Goal: Task Accomplishment & Management: Use online tool/utility

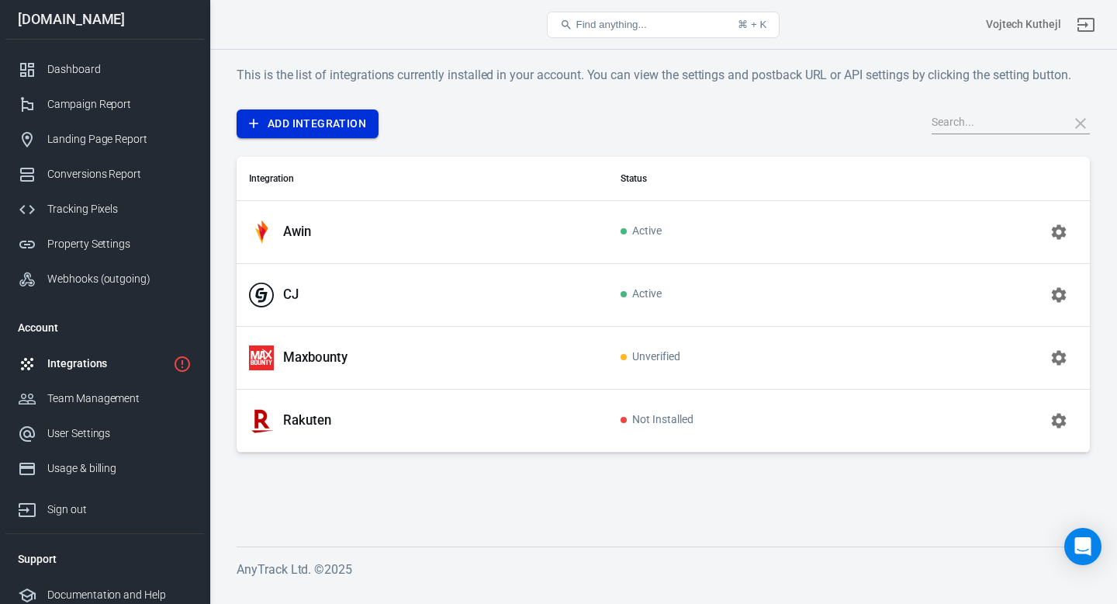
click at [309, 130] on link "Add Integration" at bounding box center [308, 123] width 142 height 29
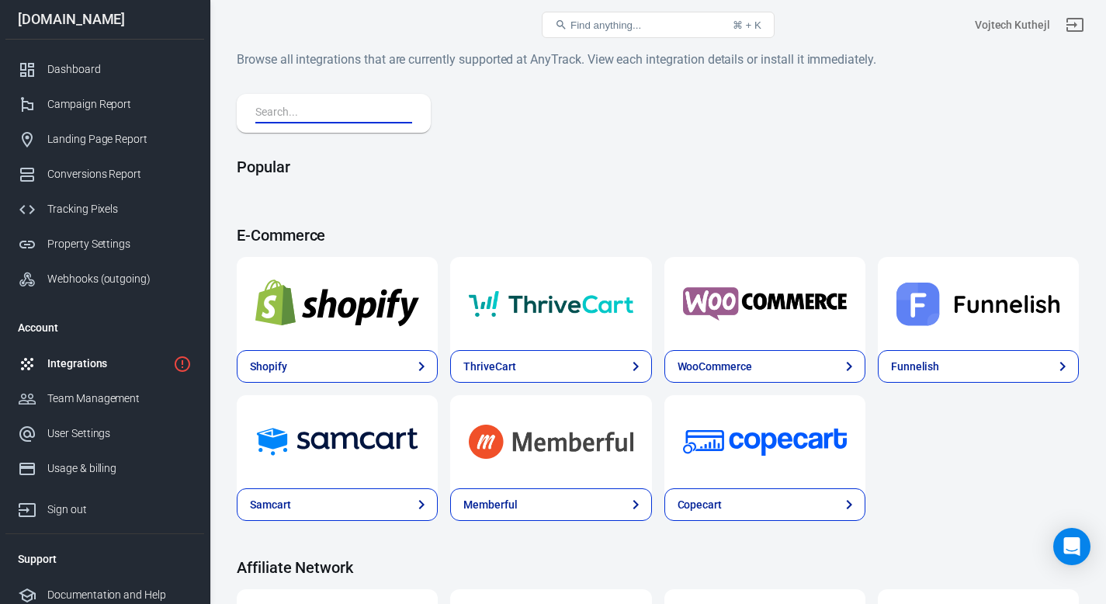
drag, startPoint x: 334, startPoint y: 112, endPoint x: 347, endPoint y: 123, distance: 17.0
click at [335, 112] on input "text" at bounding box center [330, 113] width 151 height 20
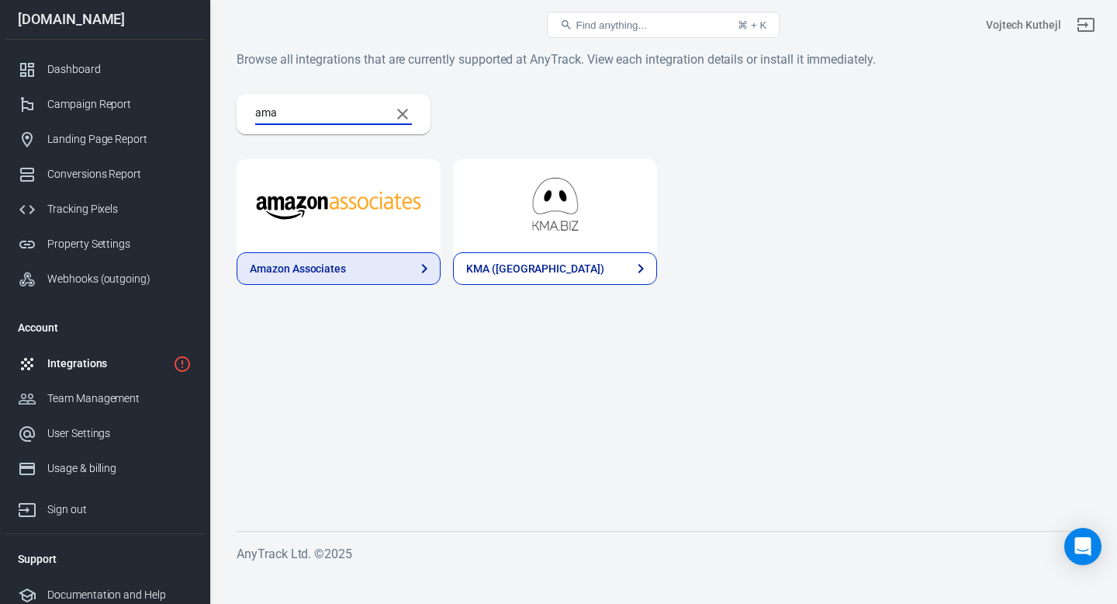
type input "ama"
click at [337, 265] on div "Amazon Associates" at bounding box center [298, 269] width 96 height 16
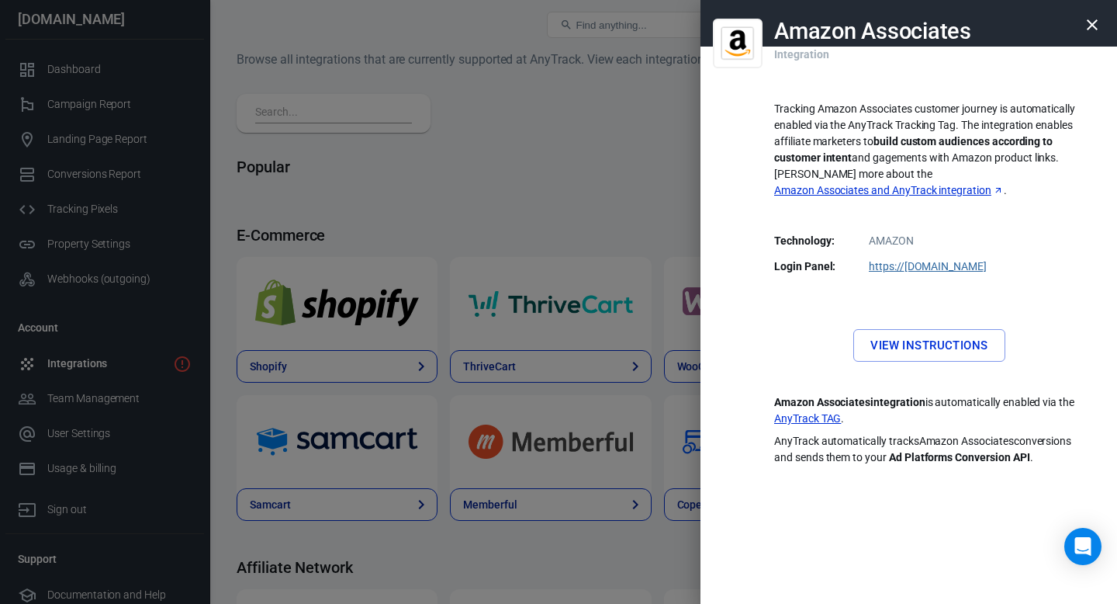
click at [956, 331] on link "View Instructions" at bounding box center [929, 345] width 151 height 33
click at [902, 329] on link "View Instructions" at bounding box center [929, 345] width 151 height 33
click at [1091, 20] on icon "button" at bounding box center [1092, 25] width 19 height 19
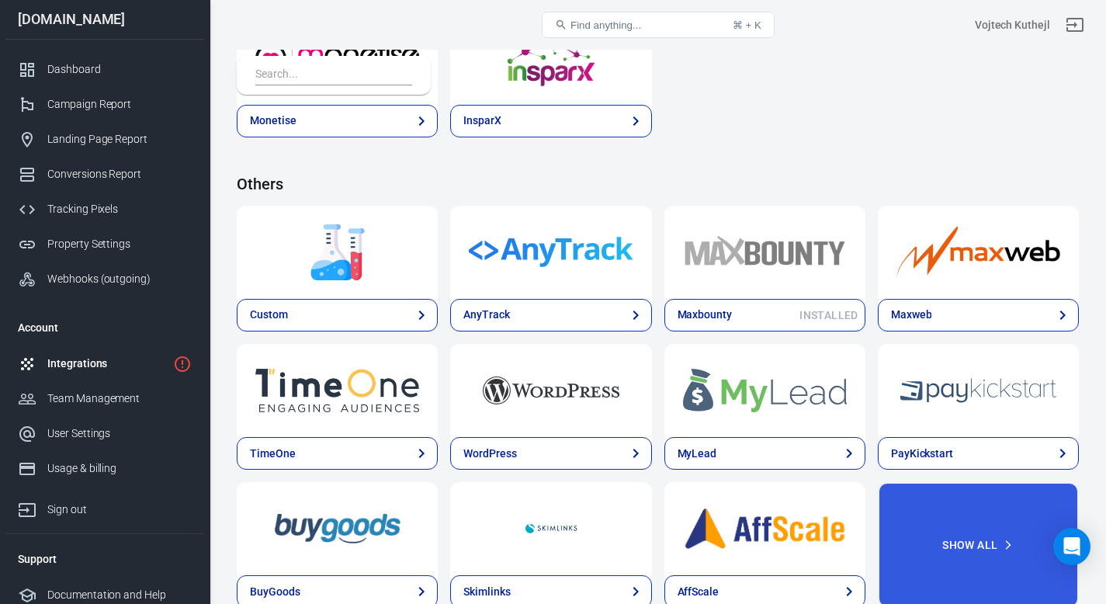
scroll to position [3195, 0]
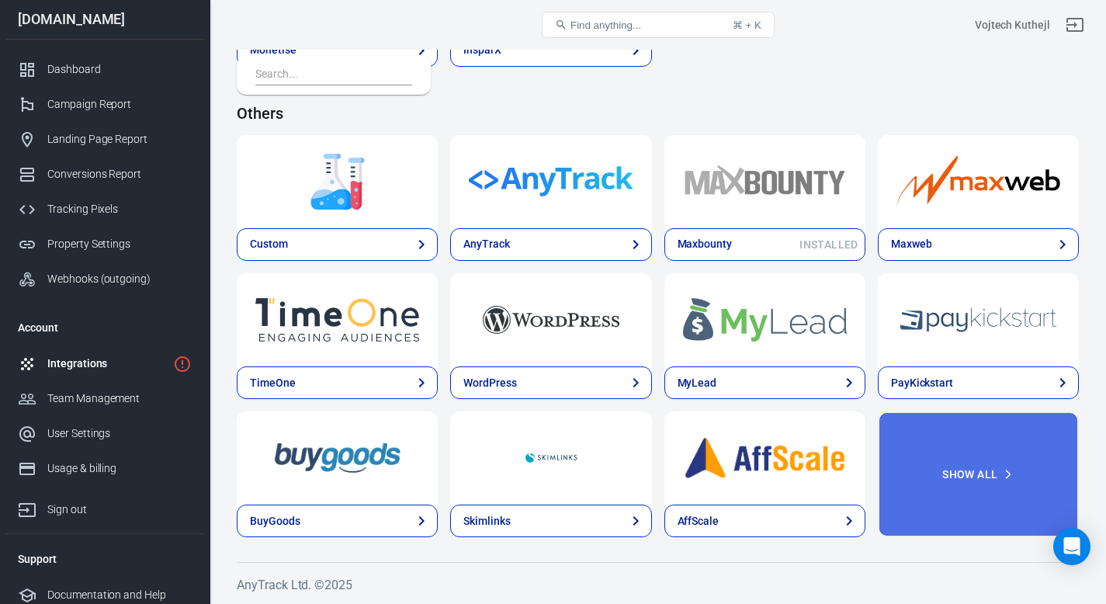
click at [924, 483] on button "Show All" at bounding box center [978, 474] width 201 height 126
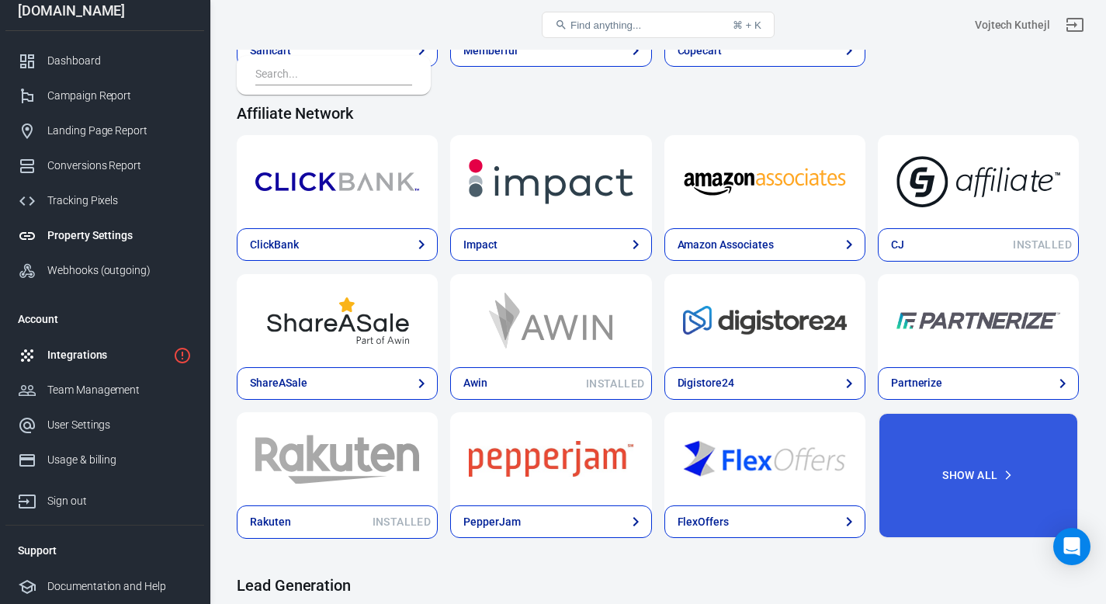
scroll to position [501, 0]
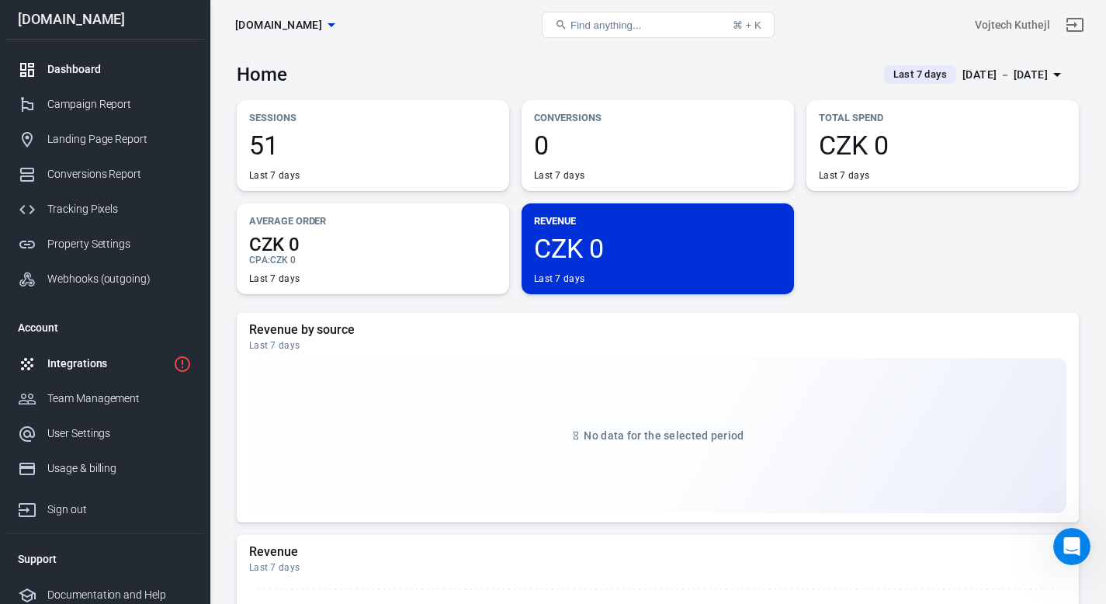
click at [143, 356] on div "Integrations" at bounding box center [107, 363] width 120 height 16
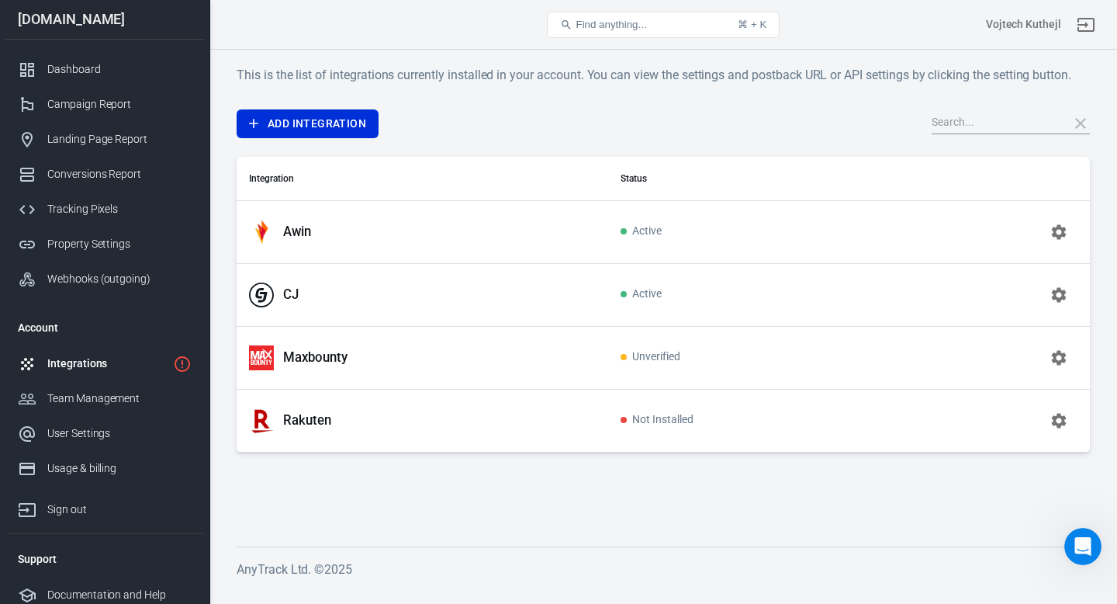
click at [37, 22] on div "[DOMAIN_NAME]" at bounding box center [104, 19] width 199 height 14
